Goal: Information Seeking & Learning: Learn about a topic

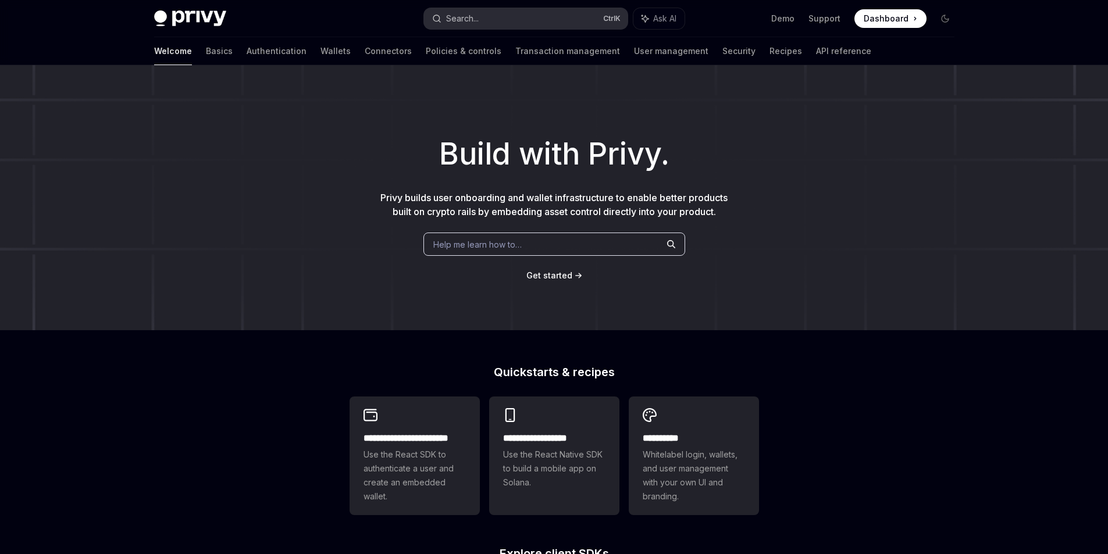
click at [486, 25] on button "Search... Ctrl K" at bounding box center [525, 18] width 203 height 21
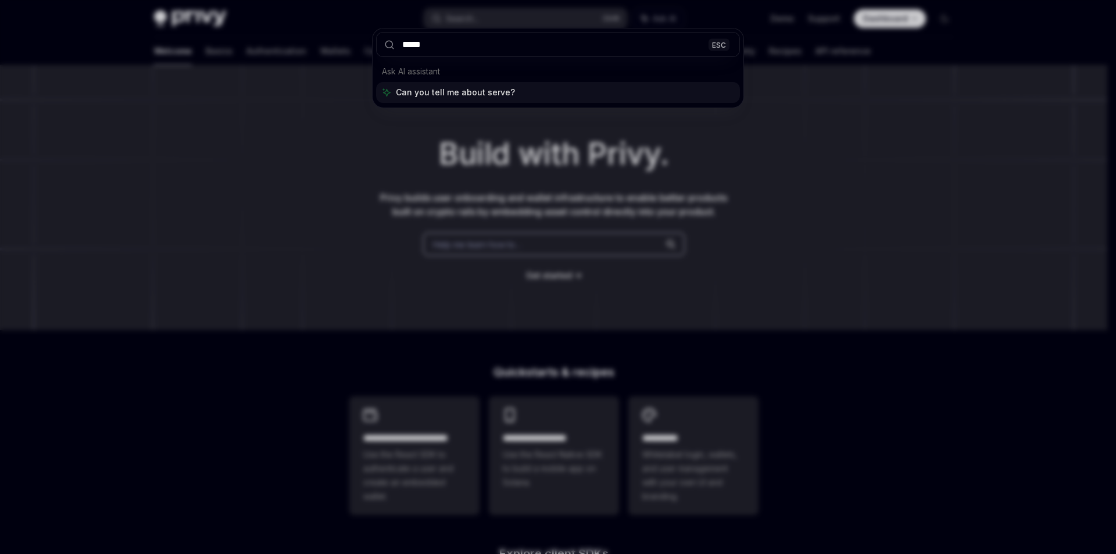
type input "******"
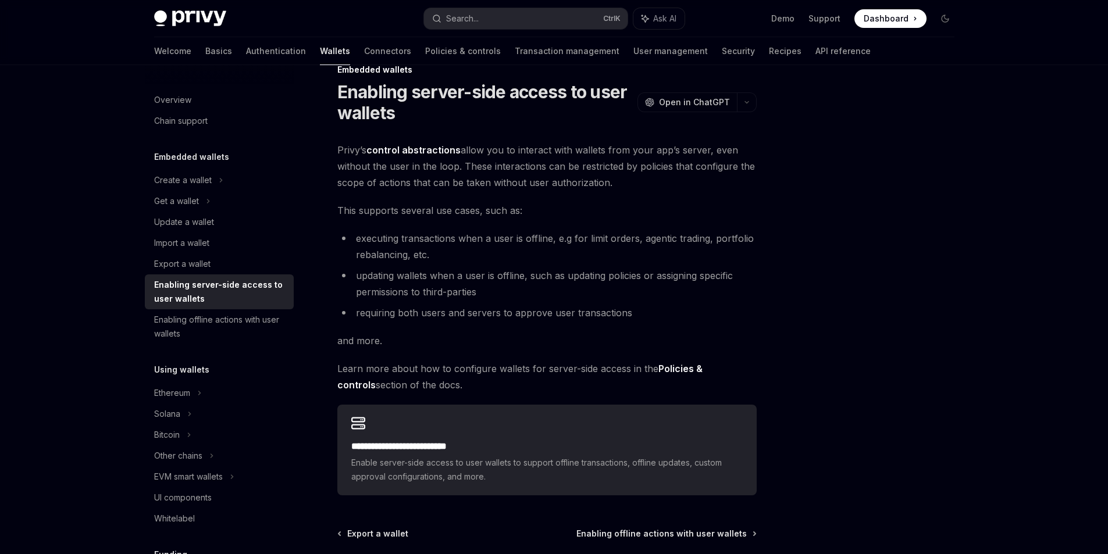
scroll to position [23, 0]
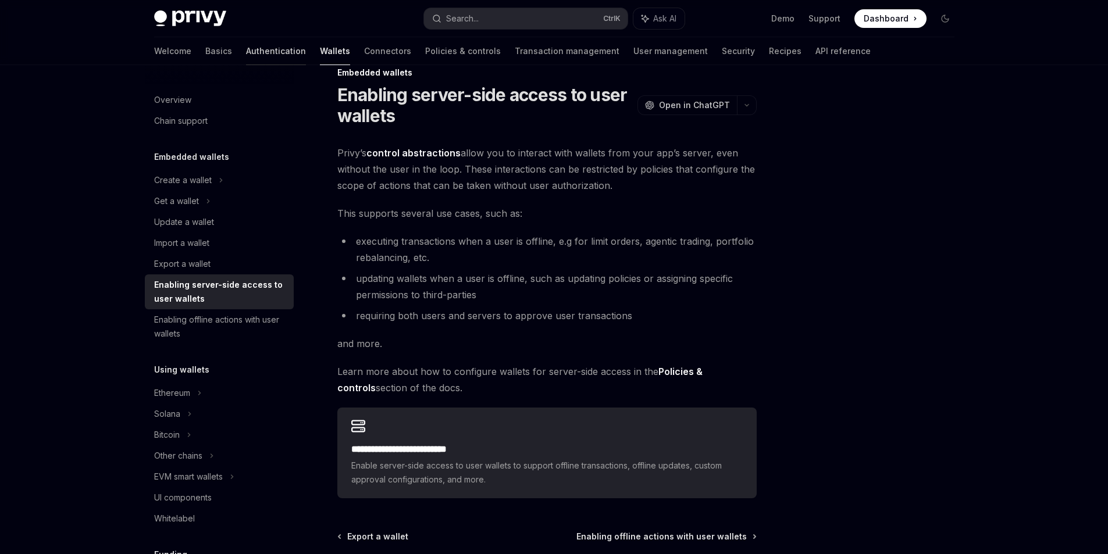
click at [246, 51] on link "Authentication" at bounding box center [276, 51] width 60 height 28
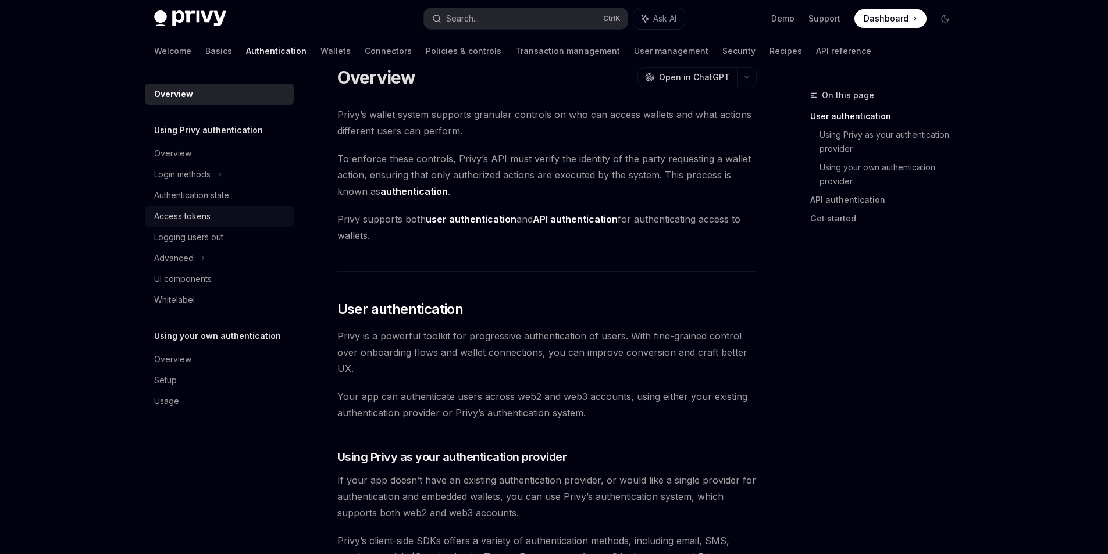
click at [201, 212] on div "Access tokens" at bounding box center [182, 216] width 56 height 14
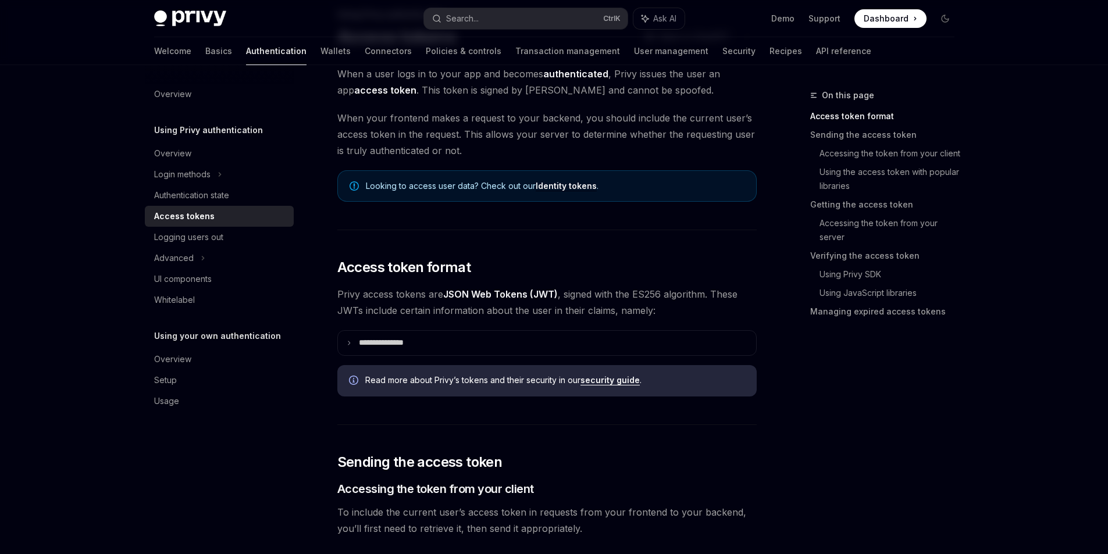
scroll to position [84, 0]
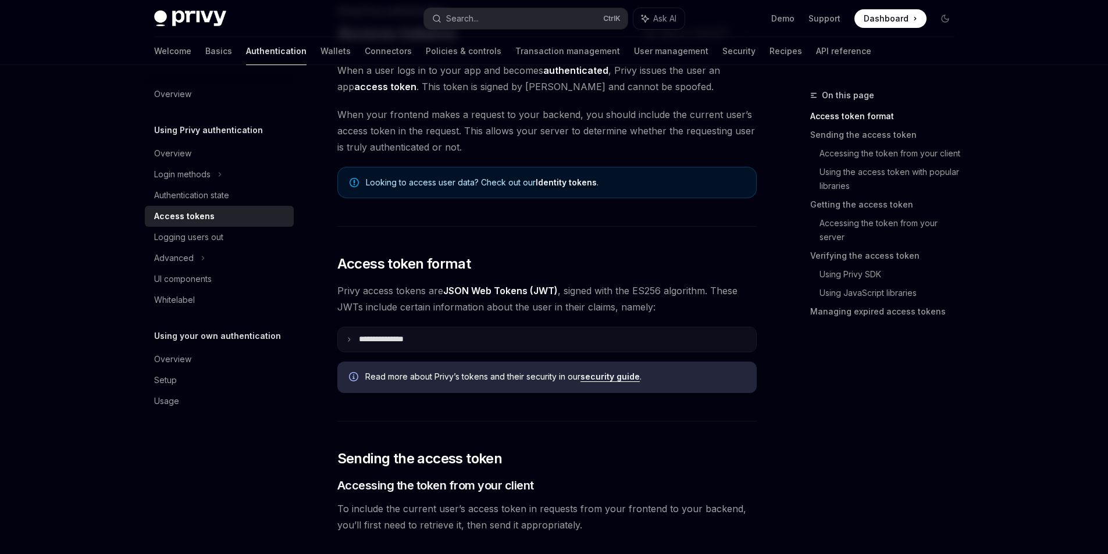
click at [386, 345] on summary "**********" at bounding box center [547, 339] width 418 height 24
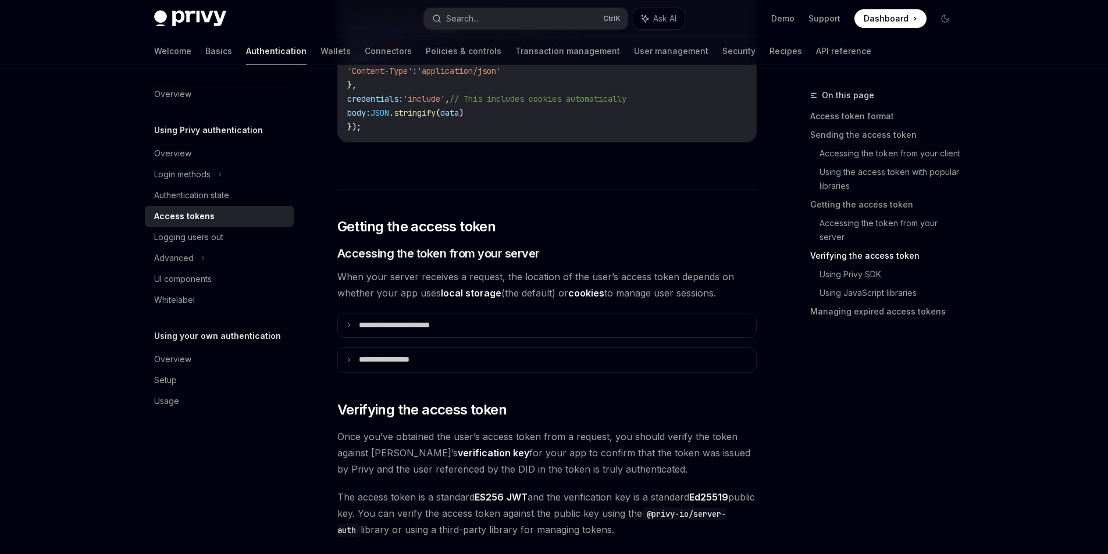
scroll to position [1752, 0]
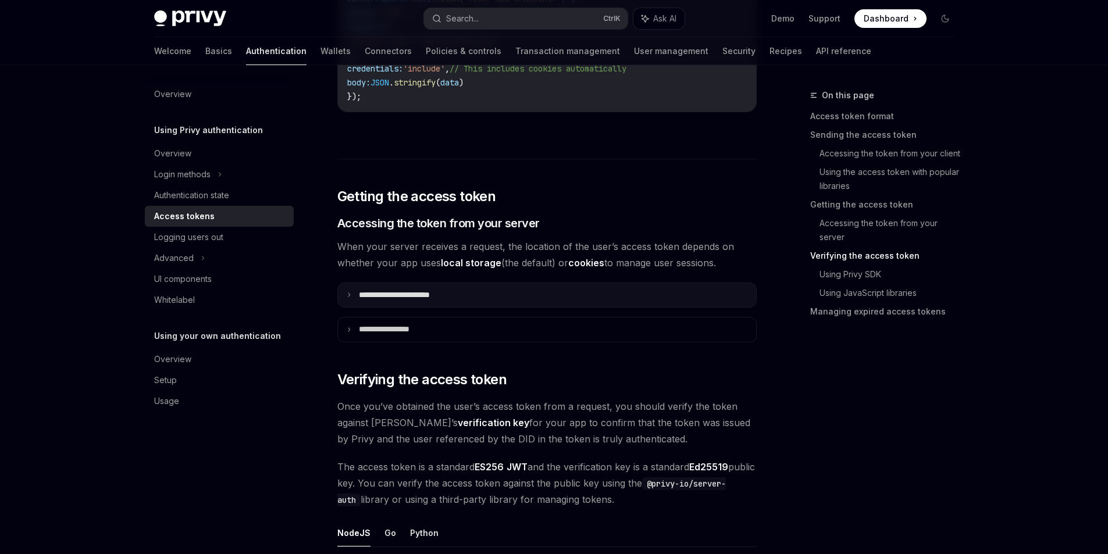
click at [400, 290] on p "**********" at bounding box center [407, 295] width 97 height 10
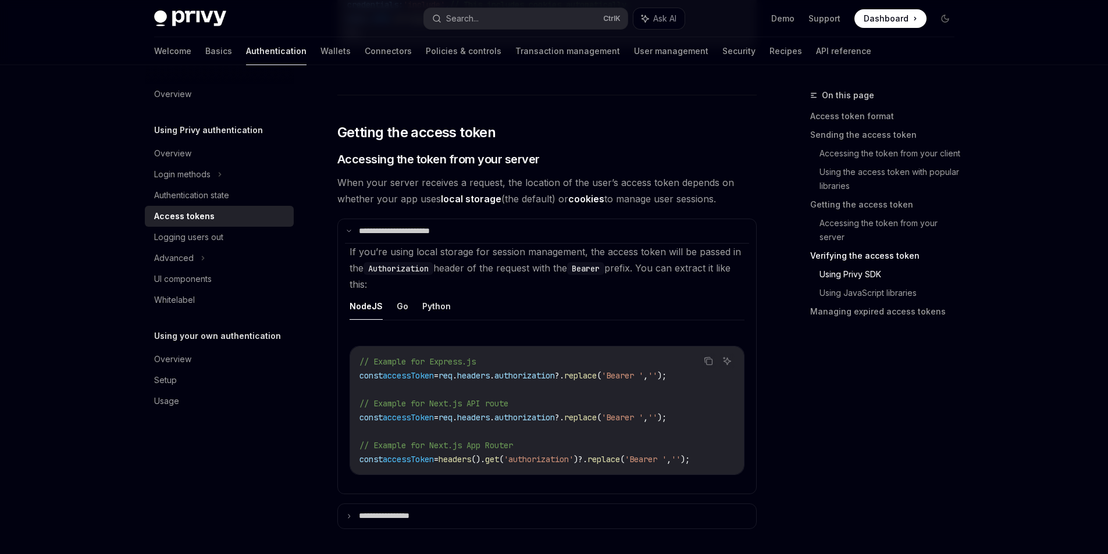
scroll to position [1857, 0]
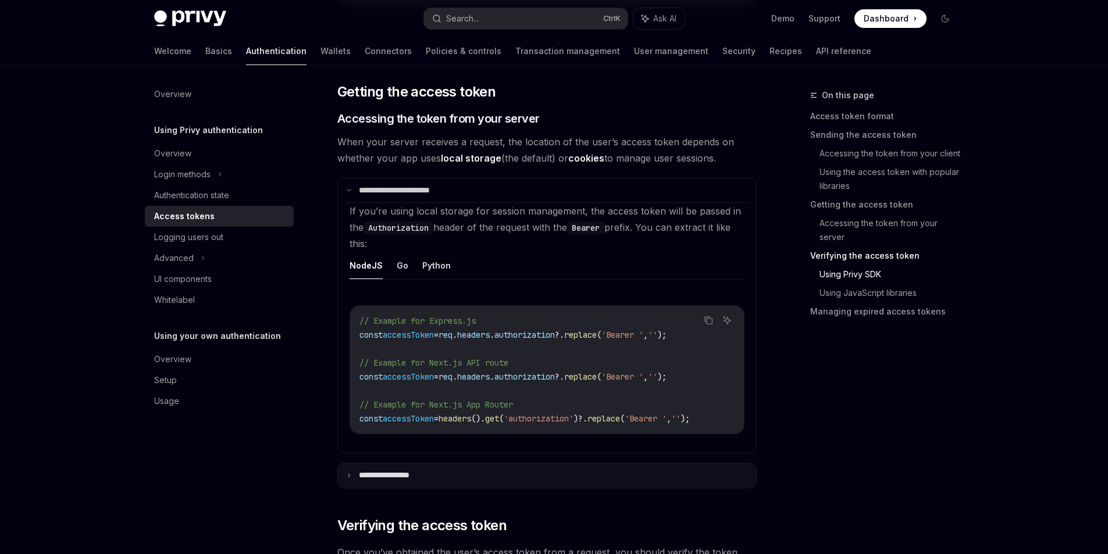
click at [676, 475] on summary "**********" at bounding box center [547, 475] width 418 height 24
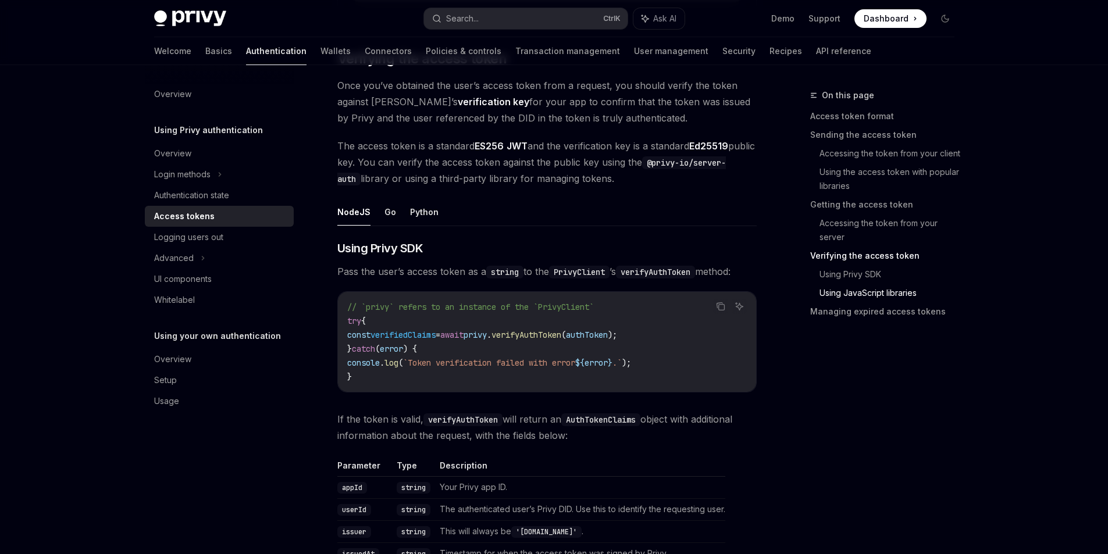
scroll to position [2557, 0]
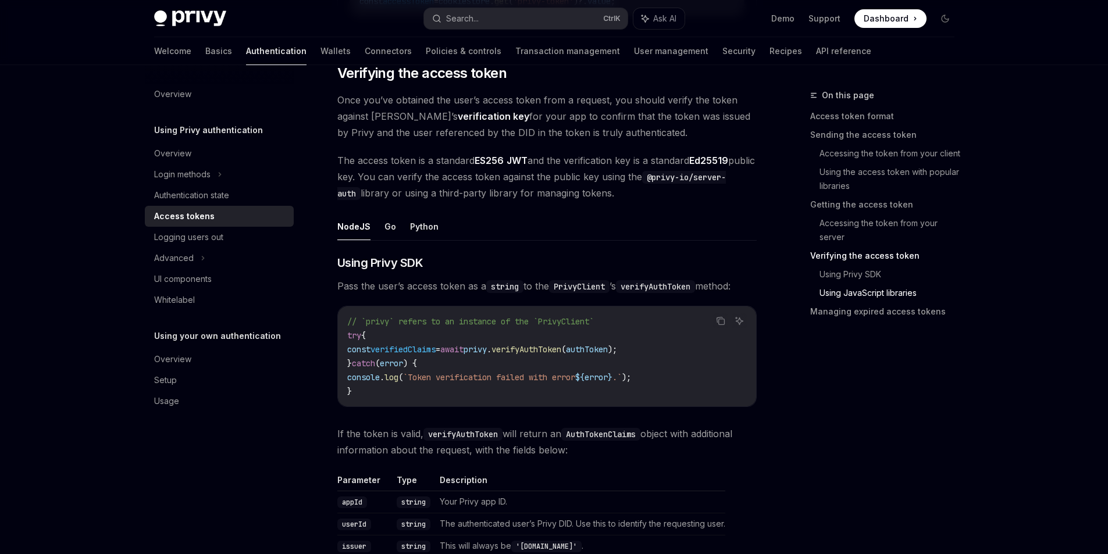
click at [561, 355] on span "verifyAuthToken" at bounding box center [526, 349] width 70 height 10
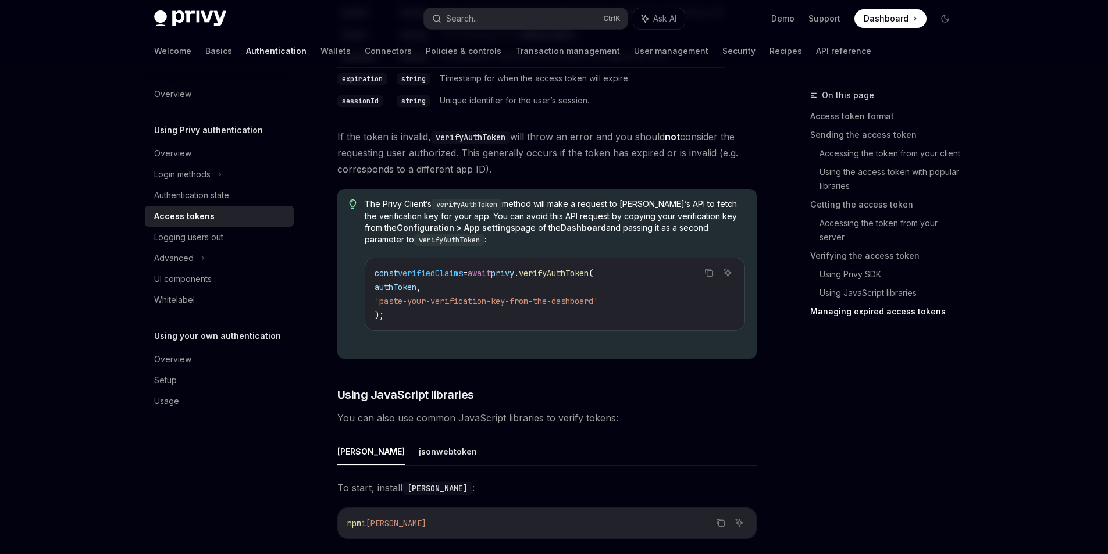
scroll to position [3088, 0]
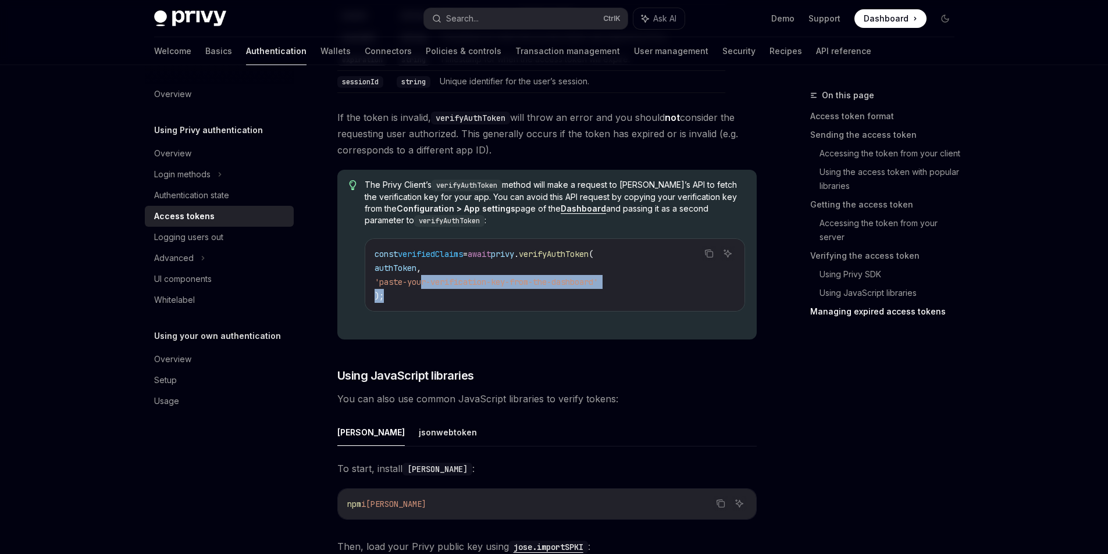
drag, startPoint x: 423, startPoint y: 291, endPoint x: 602, endPoint y: 296, distance: 179.1
click at [602, 296] on code "const verifiedClaims = await privy . verifyAuthToken ( authToken , 'paste-your-…" at bounding box center [554, 275] width 360 height 56
click at [598, 287] on span "'paste-your-verification-key-from-the-dashboard'" at bounding box center [485, 282] width 223 height 10
drag, startPoint x: 602, startPoint y: 289, endPoint x: 410, endPoint y: 288, distance: 192.4
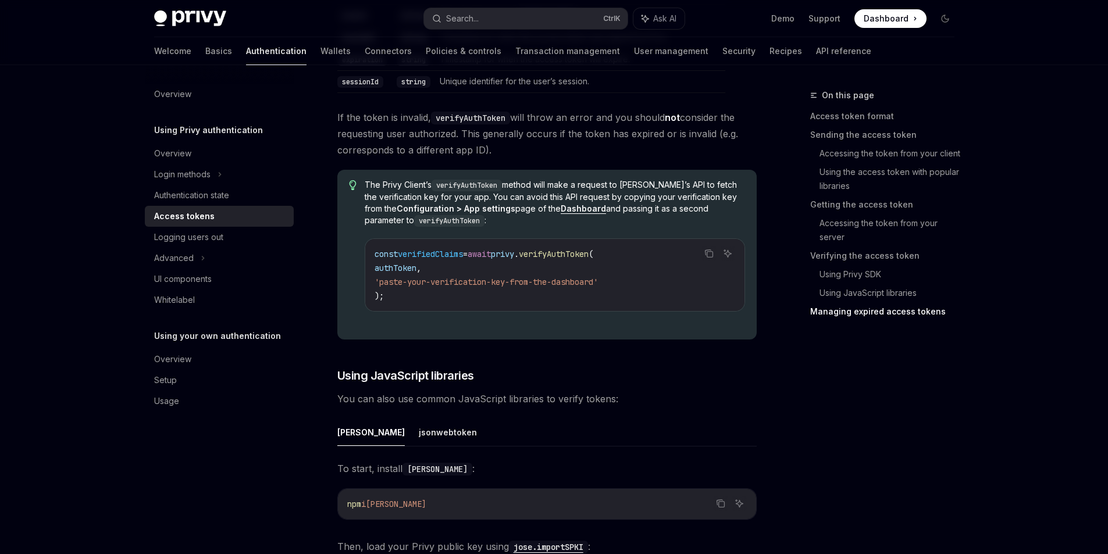
click at [410, 287] on span "'paste-your-verification-key-from-the-dashboard'" at bounding box center [485, 282] width 223 height 10
drag, startPoint x: 410, startPoint y: 288, endPoint x: 456, endPoint y: 288, distance: 45.9
click at [455, 287] on span "'paste-your-verification-key-from-the-dashboard'" at bounding box center [485, 282] width 223 height 10
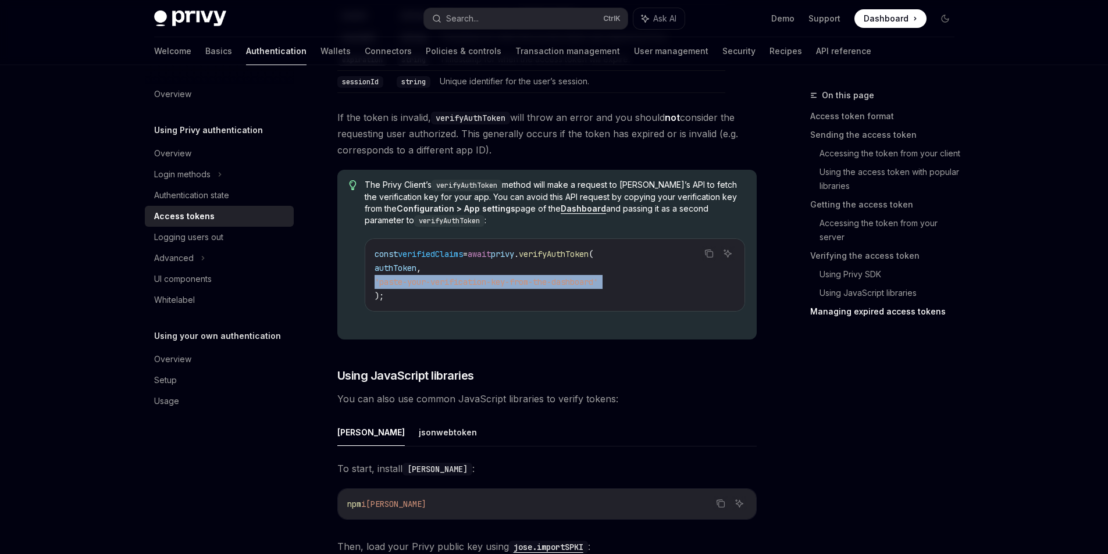
drag, startPoint x: 533, startPoint y: 288, endPoint x: 558, endPoint y: 295, distance: 26.1
click at [533, 287] on span "'paste-your-verification-key-from-the-dashboard'" at bounding box center [485, 282] width 223 height 10
click at [684, 316] on div "The Privy Client’s verifyAuthToken method will make a request to [PERSON_NAME]’…" at bounding box center [555, 254] width 380 height 151
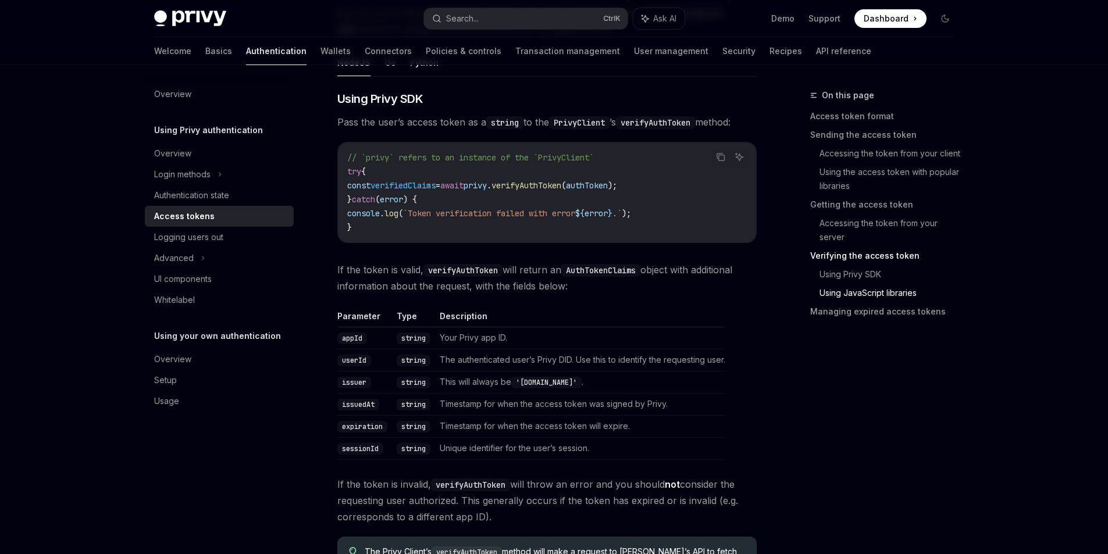
scroll to position [2702, 0]
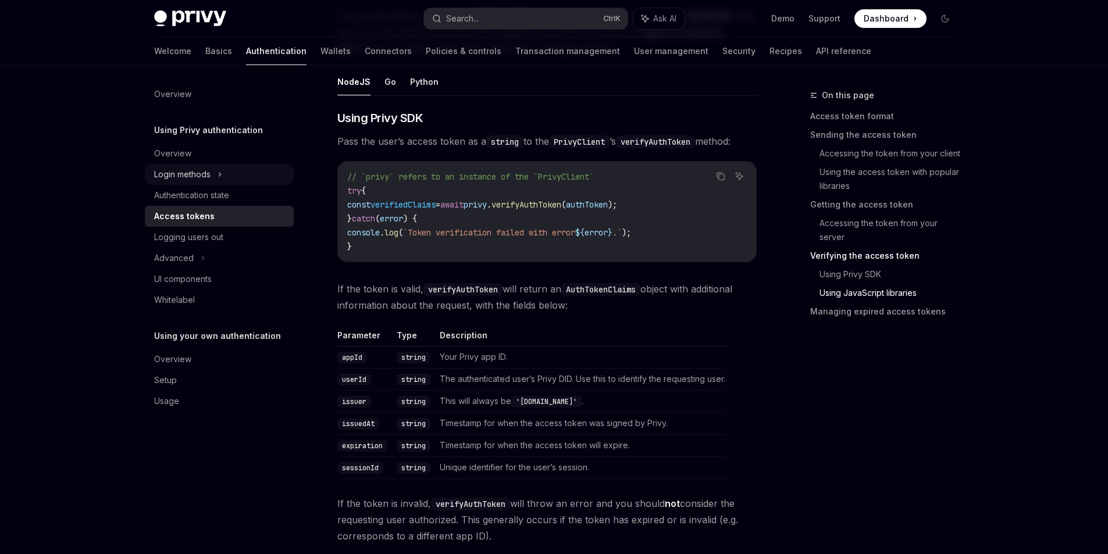
drag, startPoint x: 195, startPoint y: 175, endPoint x: 205, endPoint y: 184, distance: 14.0
click at [195, 175] on div "Login methods" at bounding box center [182, 174] width 56 height 14
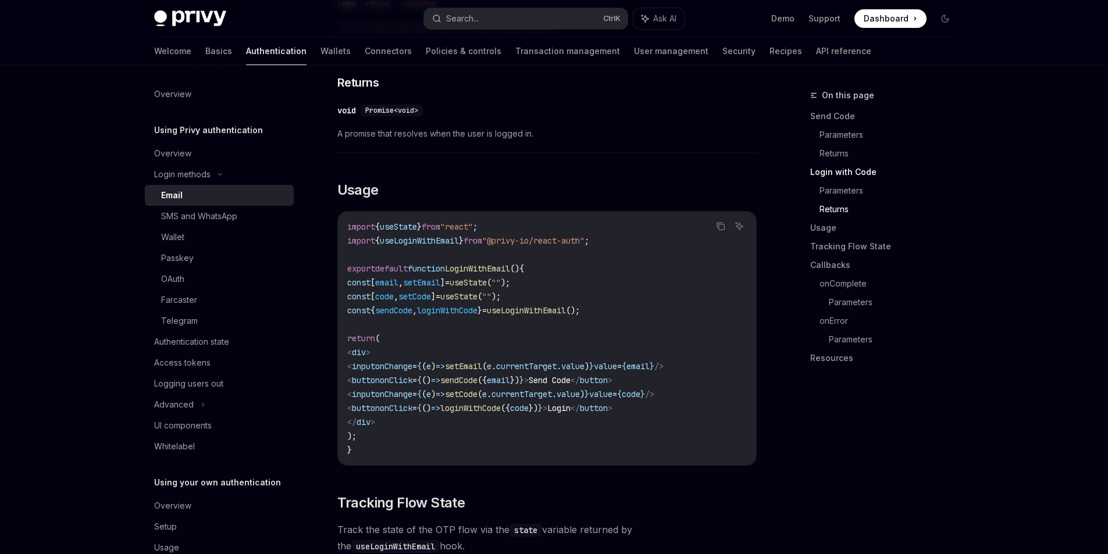
scroll to position [971, 0]
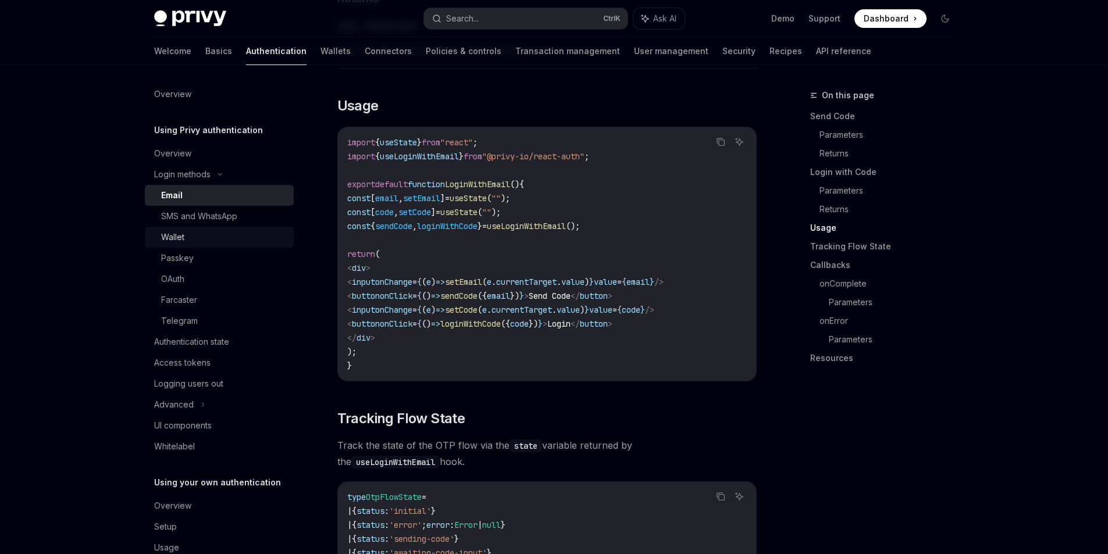
click at [210, 234] on div "Wallet" at bounding box center [224, 237] width 126 height 14
type textarea "*"
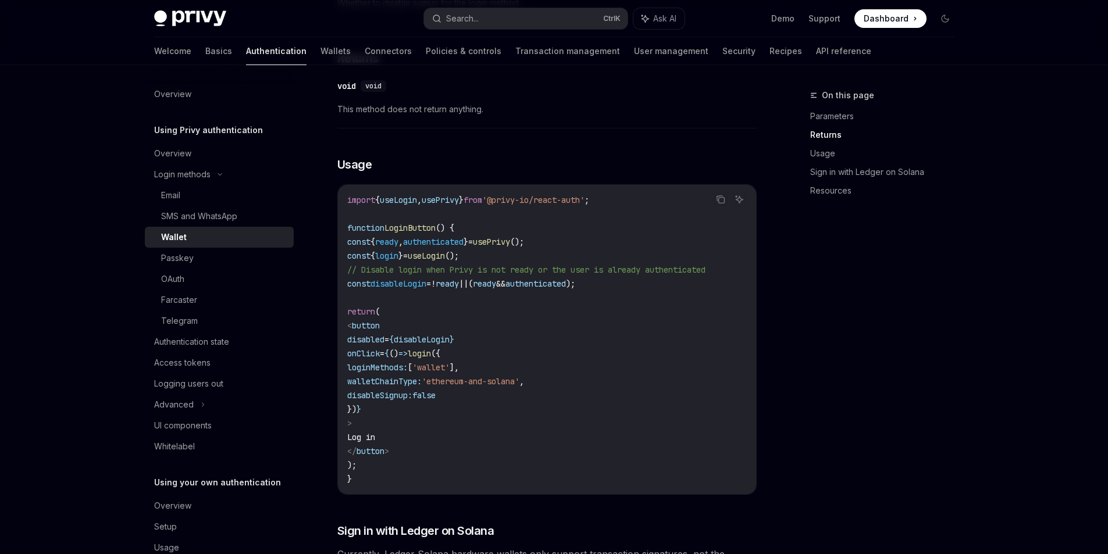
scroll to position [612, 0]
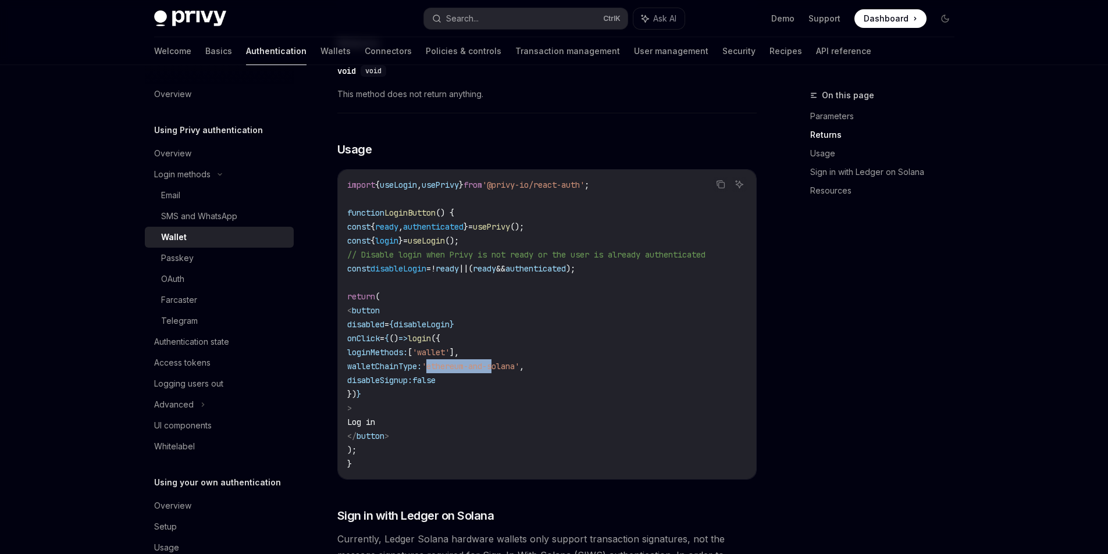
drag, startPoint x: 508, startPoint y: 387, endPoint x: 621, endPoint y: 398, distance: 114.5
click at [519, 371] on span "'ethereum-and-solana'" at bounding box center [470, 366] width 98 height 10
click at [659, 416] on code "import { useLogin , usePrivy } from '@privy-io/react-auth' ; function LoginButt…" at bounding box center [546, 324] width 399 height 293
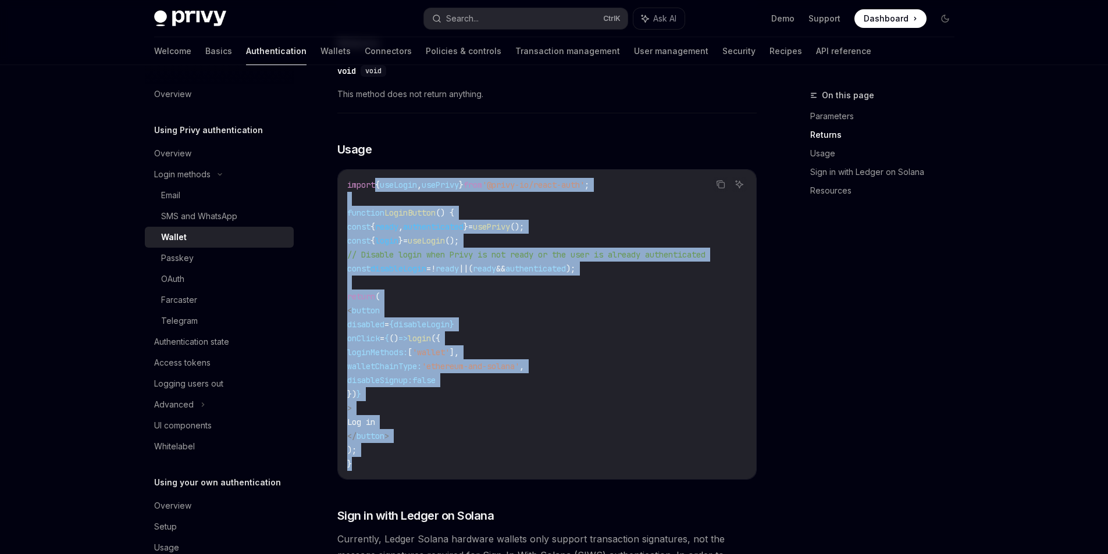
drag, startPoint x: 351, startPoint y: 480, endPoint x: 402, endPoint y: 197, distance: 287.8
click at [387, 198] on div "import { useLogin , usePrivy } from '@privy-io/react-auth' ; function LoginButt…" at bounding box center [547, 324] width 418 height 309
click at [659, 377] on code "import { useLogin , usePrivy } from '@privy-io/react-auth' ; function LoginButt…" at bounding box center [546, 324] width 399 height 293
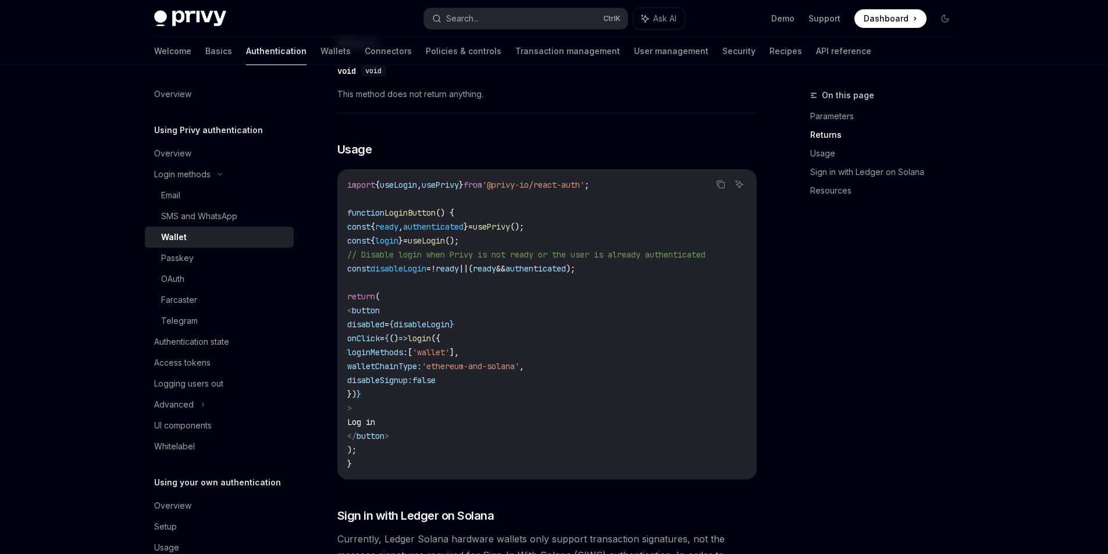
scroll to position [620, 0]
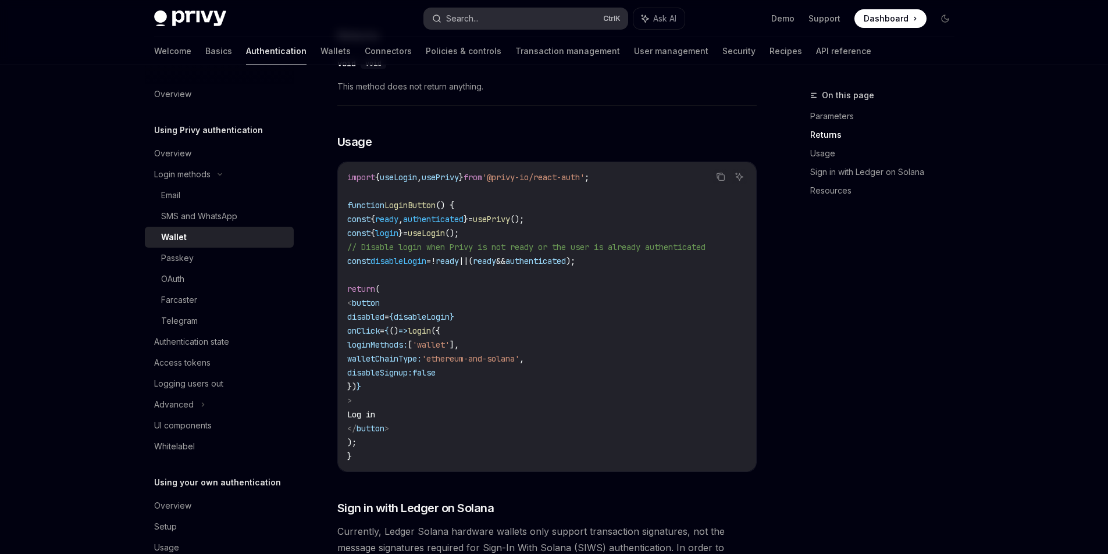
click at [492, 8] on button "Search... Ctrl K" at bounding box center [525, 18] width 203 height 21
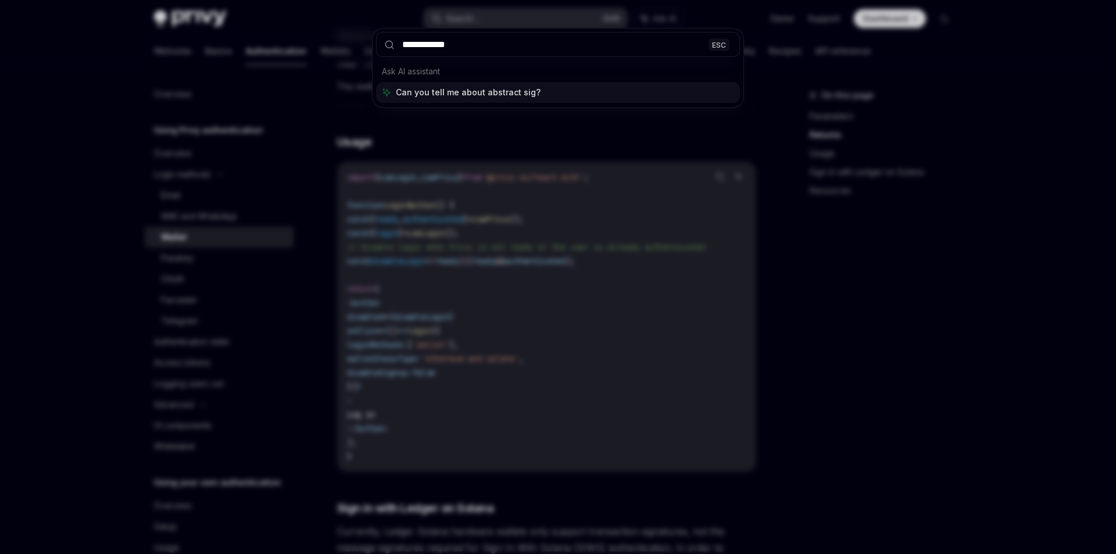
type input "**********"
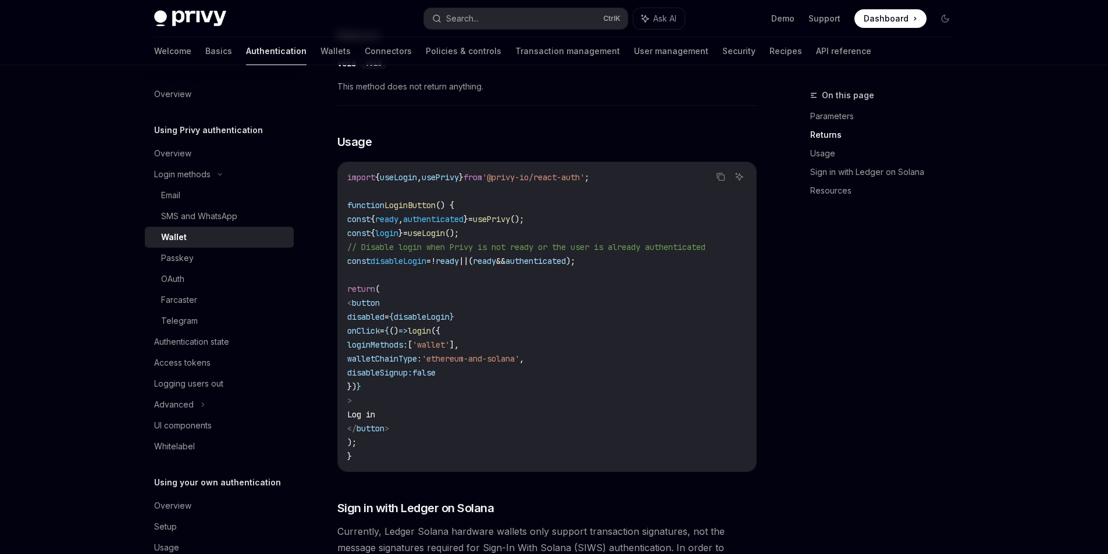
type textarea "*"
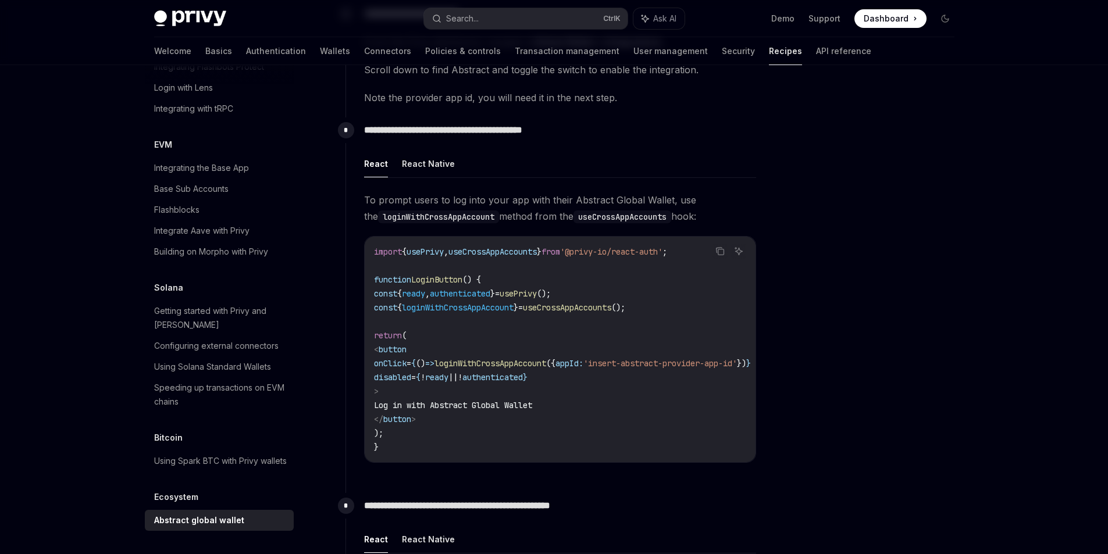
scroll to position [223, 0]
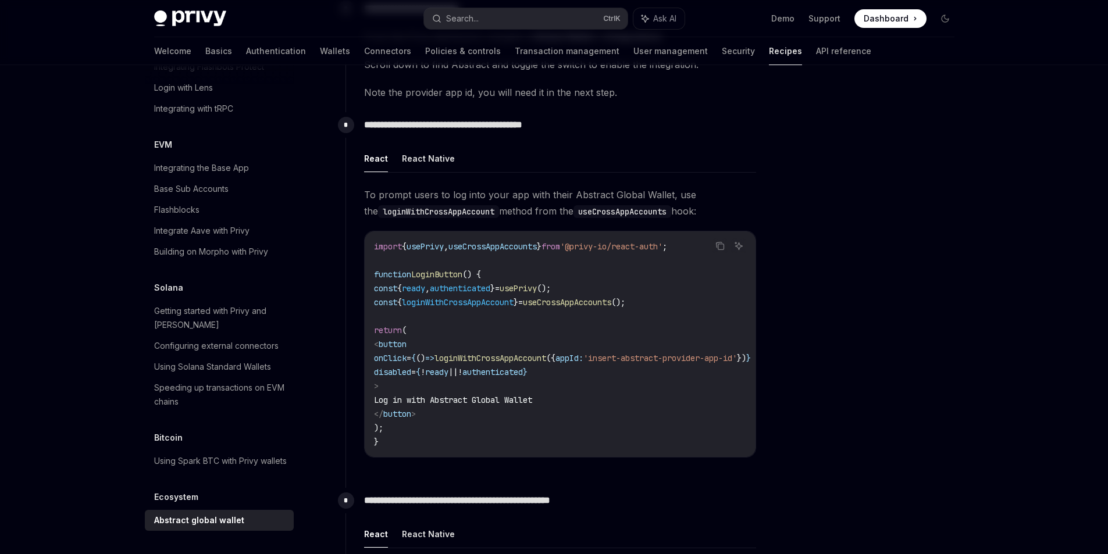
drag, startPoint x: 158, startPoint y: 498, endPoint x: 216, endPoint y: 526, distance: 63.7
click at [213, 513] on div "Ecosystem Abstract global wallet" at bounding box center [219, 510] width 149 height 41
click at [248, 535] on div "Overview Authentication Enable SMS and WhatsApp login Guest accounts Use tokens…" at bounding box center [228, 309] width 167 height 489
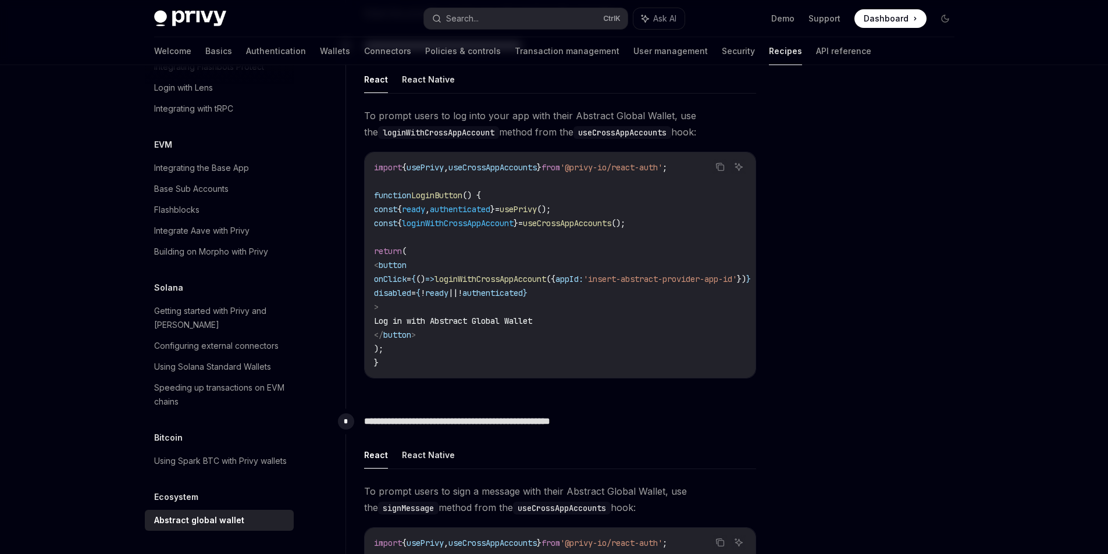
scroll to position [297, 0]
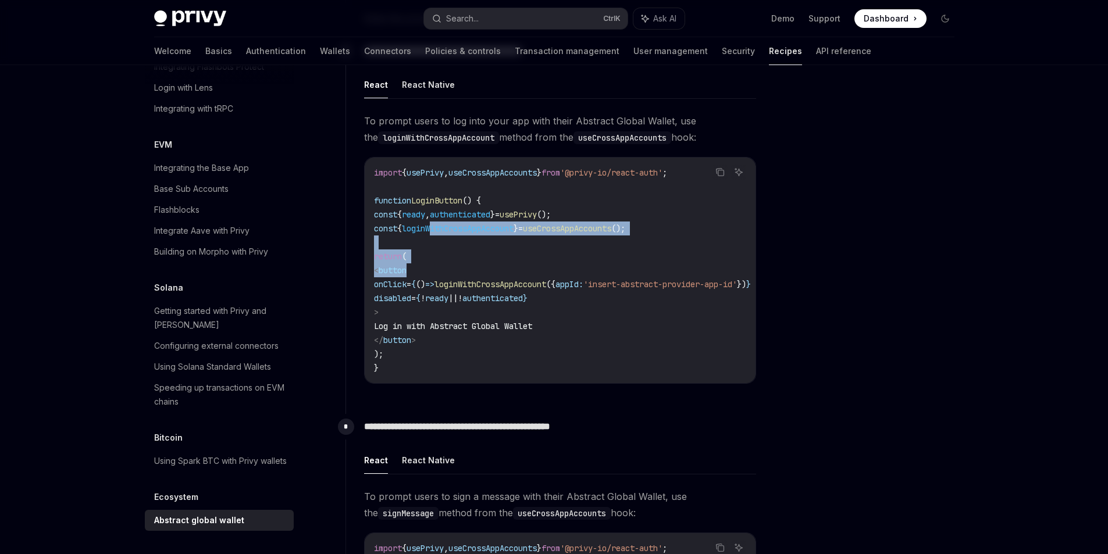
drag, startPoint x: 445, startPoint y: 222, endPoint x: 609, endPoint y: 276, distance: 173.0
click at [609, 276] on code "import { usePrivy , useCrossAppAccounts } from '@privy-io/react-auth' ; functio…" at bounding box center [576, 270] width 405 height 209
click at [717, 249] on code "import { usePrivy , useCrossAppAccounts } from '@privy-io/react-auth' ; functio…" at bounding box center [576, 270] width 405 height 209
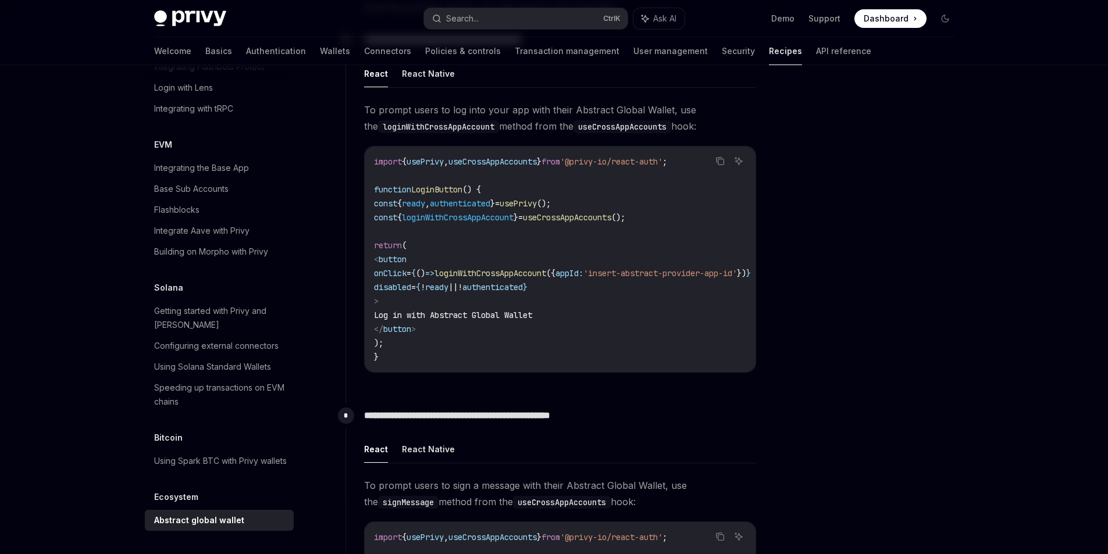
scroll to position [290, 0]
